Goal: Entertainment & Leisure: Consume media (video, audio)

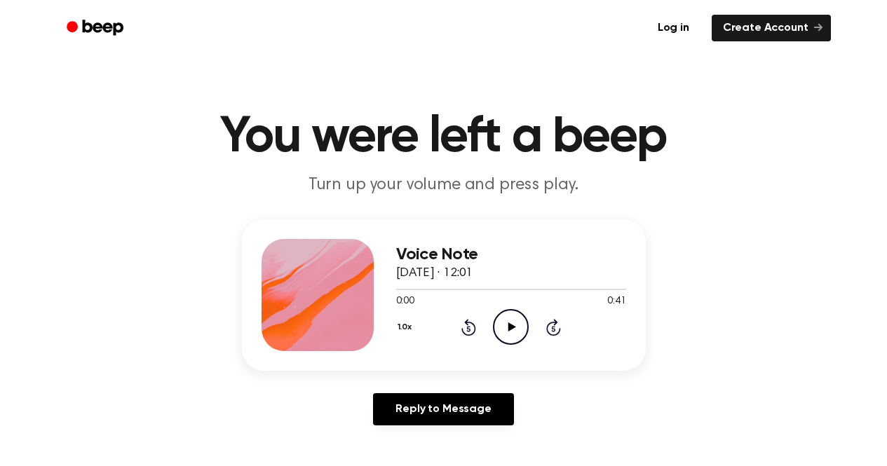
click at [510, 322] on icon "Play Audio" at bounding box center [511, 327] width 36 height 36
click at [510, 322] on icon "Pause Audio" at bounding box center [511, 327] width 36 height 36
click at [466, 287] on div at bounding box center [511, 288] width 230 height 11
click at [511, 325] on icon at bounding box center [512, 326] width 8 height 9
click at [511, 325] on icon "Pause Audio" at bounding box center [511, 327] width 36 height 36
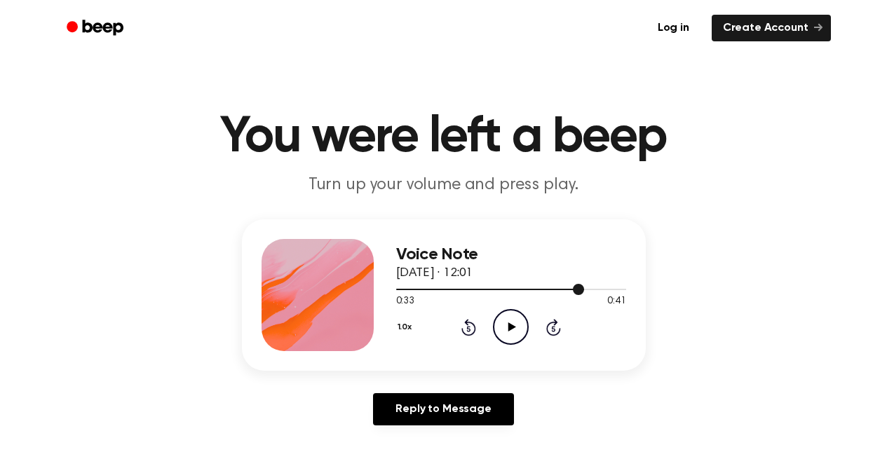
click at [481, 289] on div at bounding box center [490, 289] width 189 height 1
click at [511, 332] on icon "Play Audio" at bounding box center [511, 327] width 36 height 36
click at [491, 285] on div at bounding box center [511, 288] width 230 height 11
click at [507, 324] on icon at bounding box center [510, 326] width 6 height 9
